Goal: Task Accomplishment & Management: Use online tool/utility

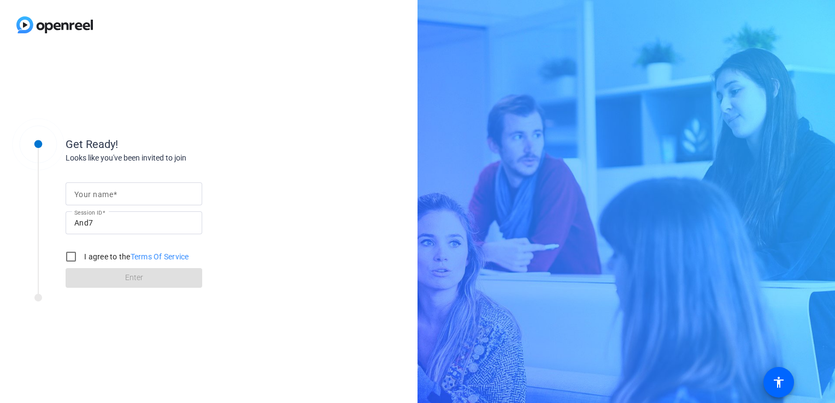
click at [117, 195] on input "Your name" at bounding box center [133, 193] width 119 height 13
type input "[PERSON_NAME]"
click at [74, 255] on input "I agree to the Terms Of Service" at bounding box center [71, 257] width 22 height 22
checkbox input "true"
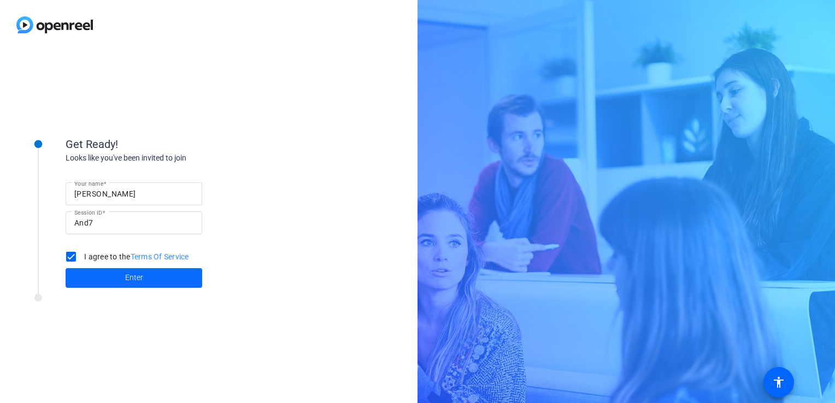
click at [127, 278] on span "Enter" at bounding box center [134, 277] width 18 height 11
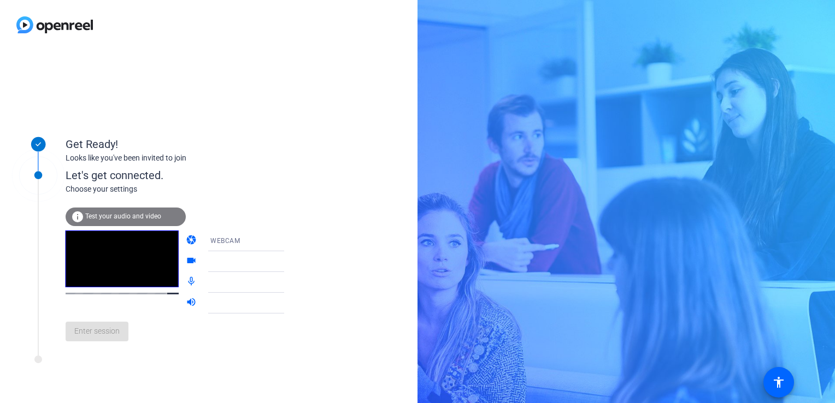
click at [833, 260] on div "Get Ready! Looks like you've been invited to join Let's get connected. Choose y…" at bounding box center [417, 201] width 835 height 403
click at [154, 218] on span "Test your audio and video" at bounding box center [123, 216] width 76 height 8
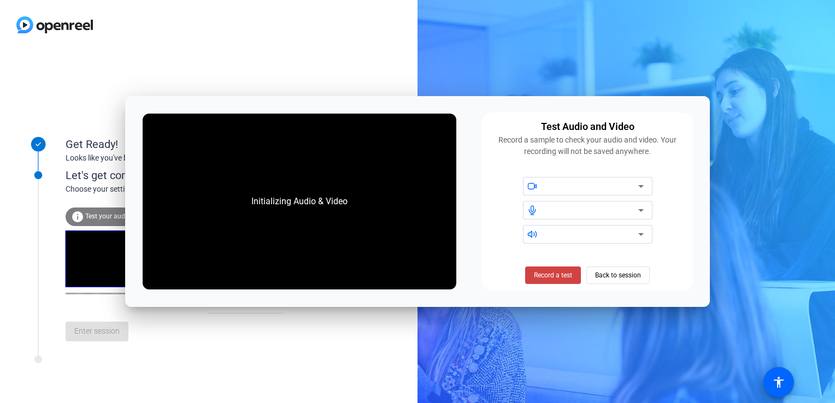
click at [703, 99] on div "Initializing Audio & Video Test Audio and Video Record a sample to check your a…" at bounding box center [417, 201] width 584 height 211
